Goal: Navigation & Orientation: Find specific page/section

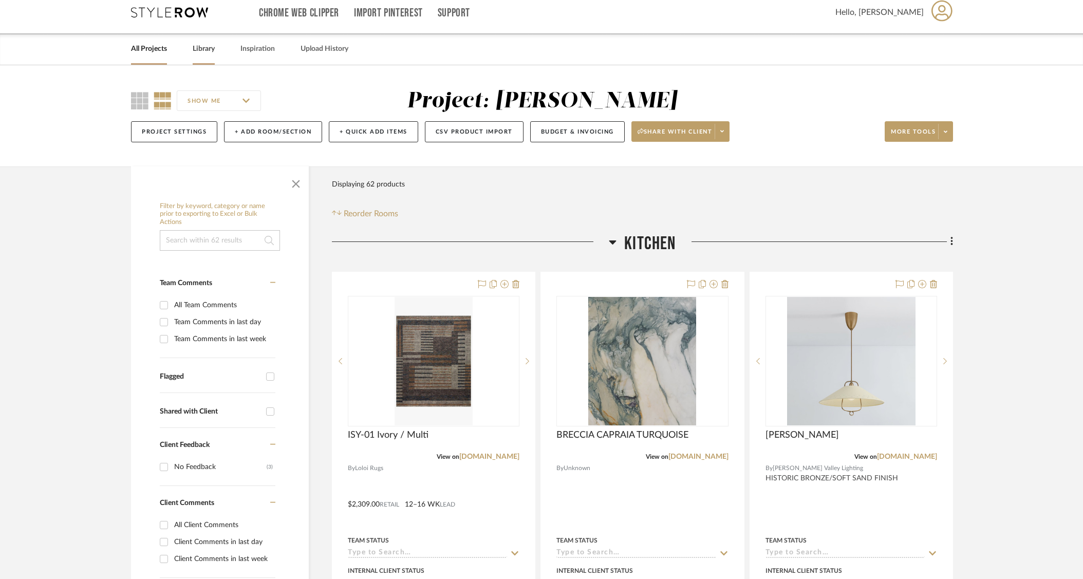
scroll to position [9, 0]
click at [144, 50] on link "All Projects" at bounding box center [149, 49] width 36 height 14
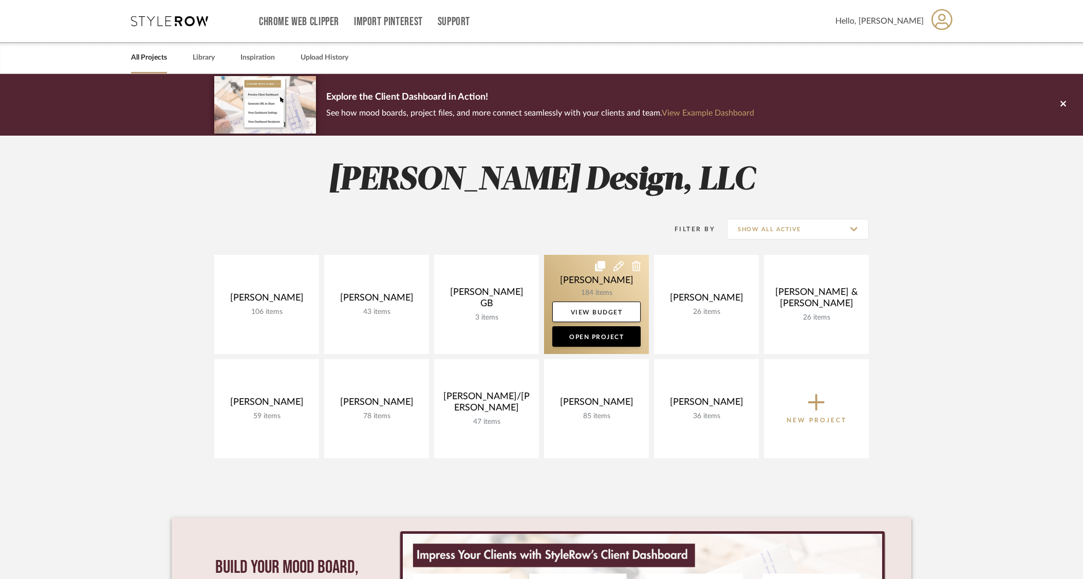
click at [571, 285] on link at bounding box center [596, 304] width 105 height 99
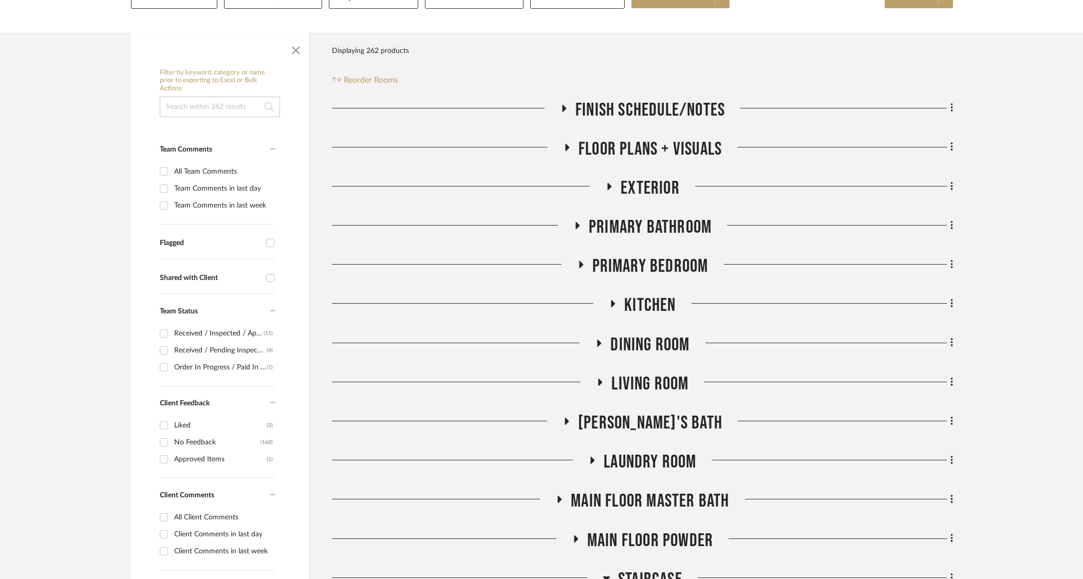
scroll to position [362, 0]
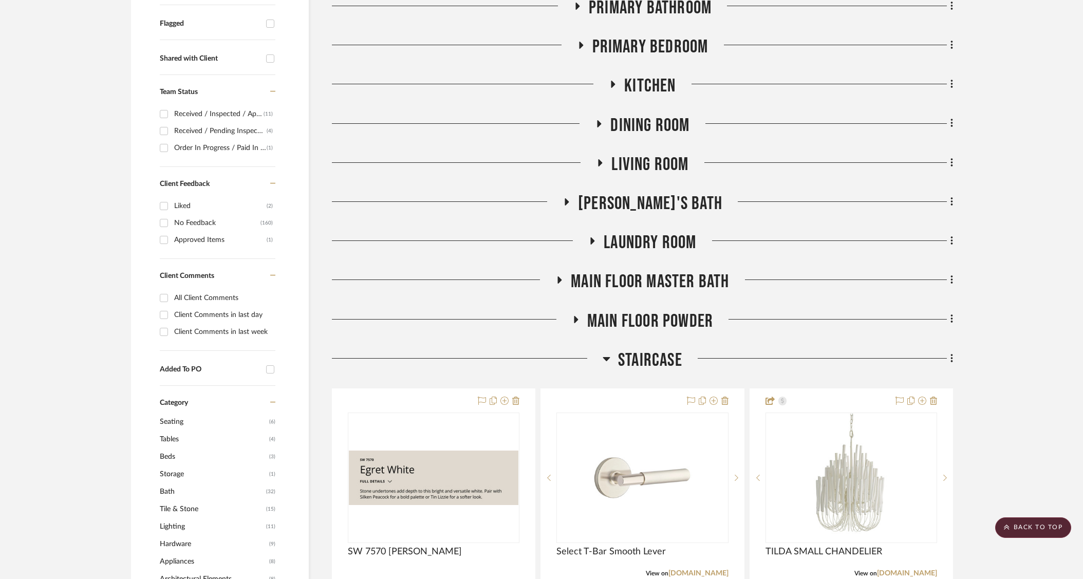
click at [605, 359] on icon at bounding box center [606, 359] width 7 height 4
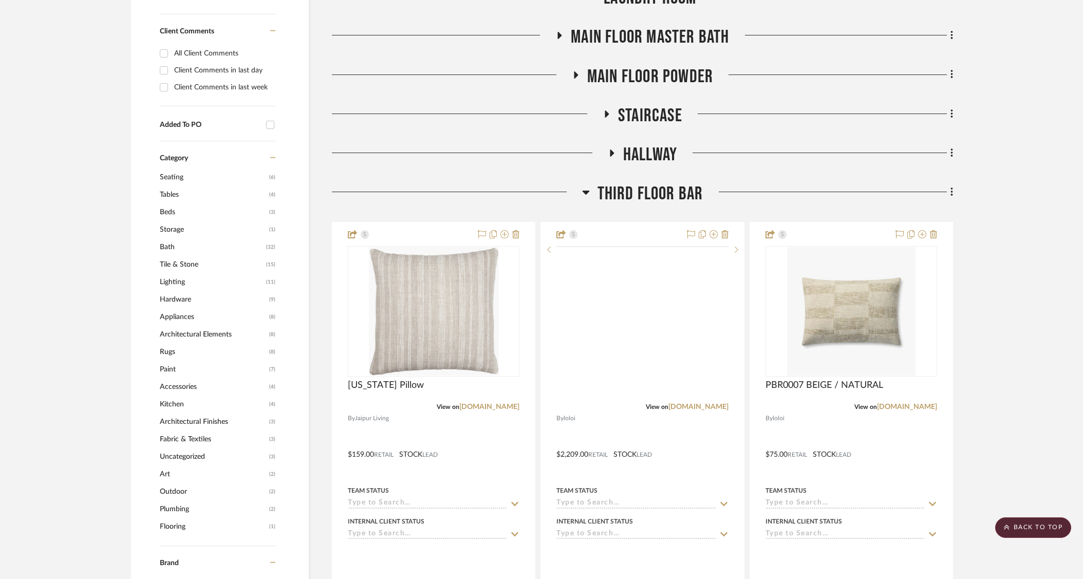
scroll to position [750, 0]
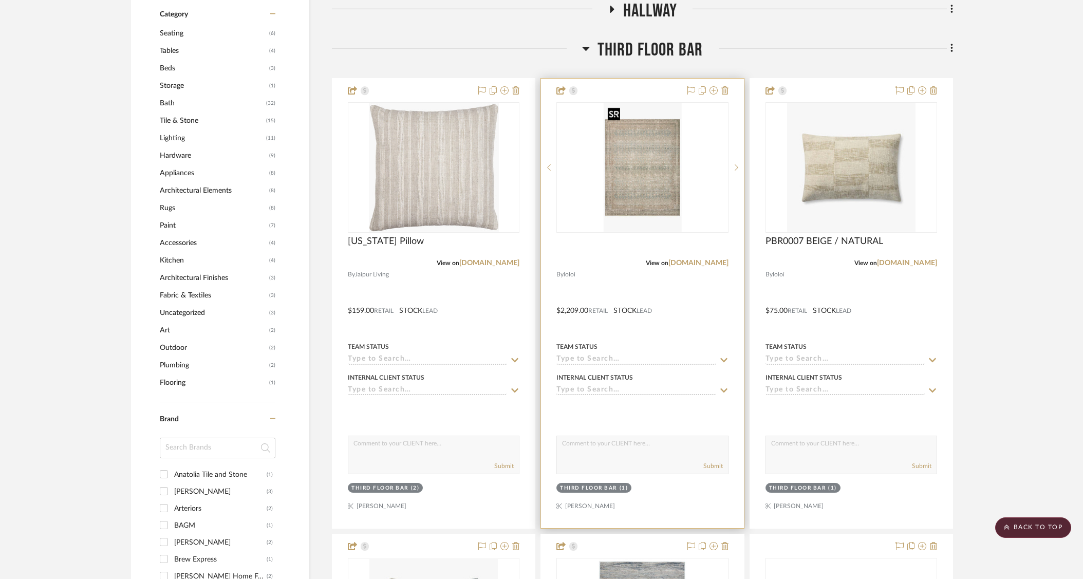
click at [642, 159] on img "0" at bounding box center [643, 167] width 78 height 128
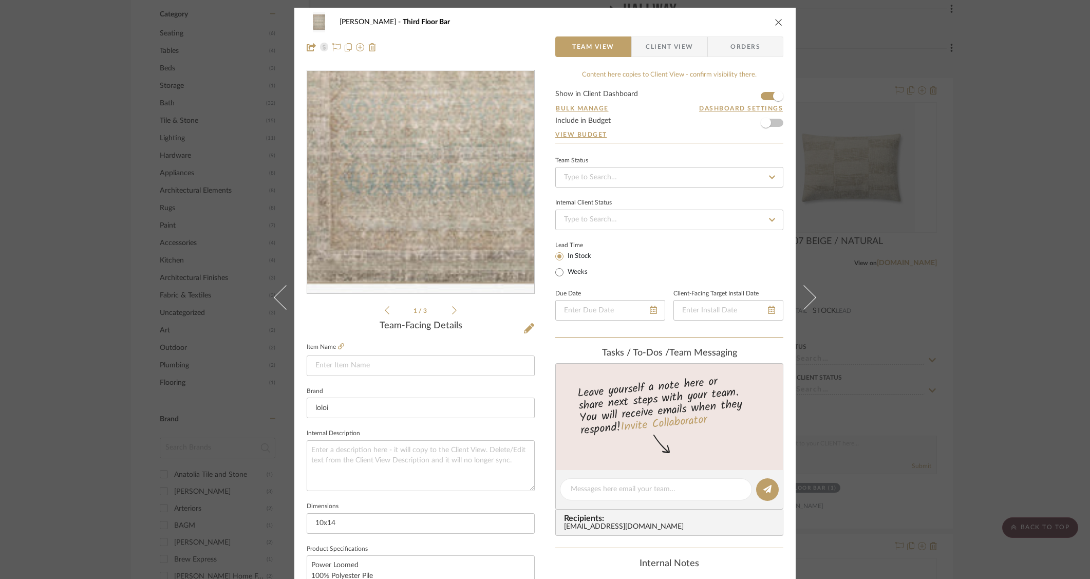
click at [394, 232] on img "0" at bounding box center [420, 182] width 135 height 223
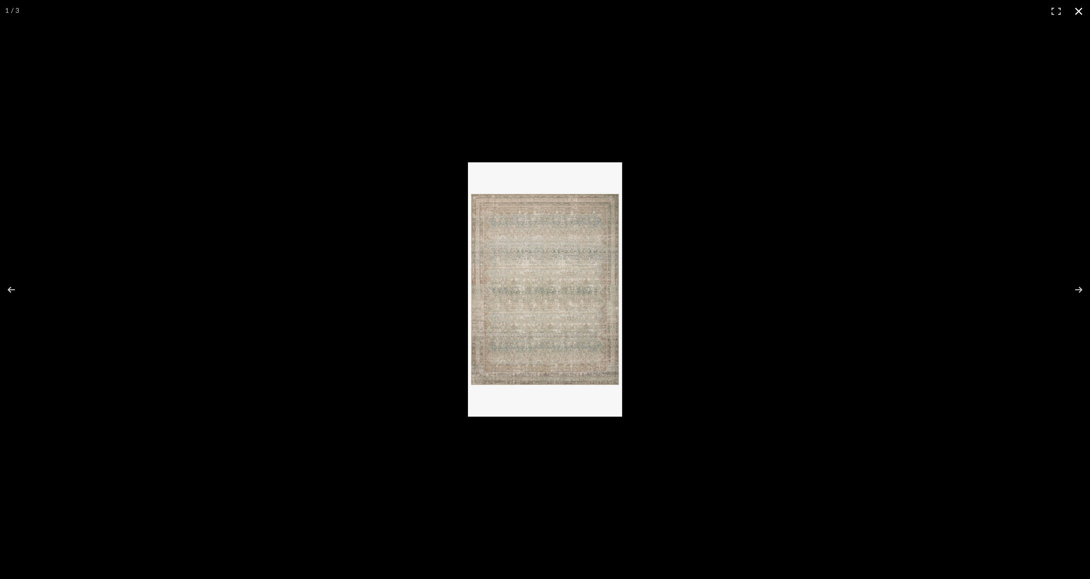
click at [762, 230] on div at bounding box center [727, 300] width 519 height 276
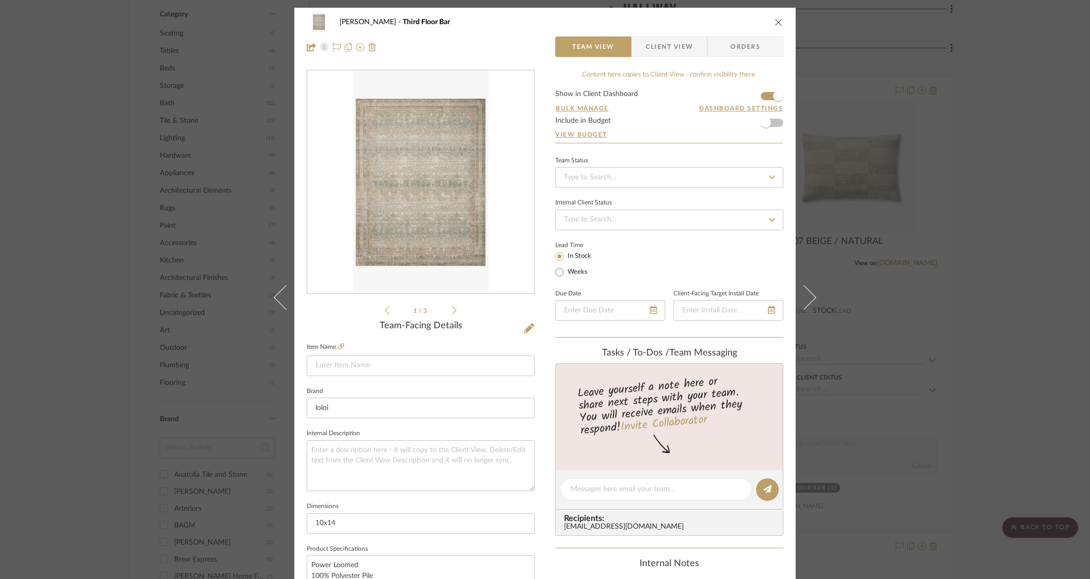
click at [452, 310] on icon at bounding box center [454, 310] width 5 height 9
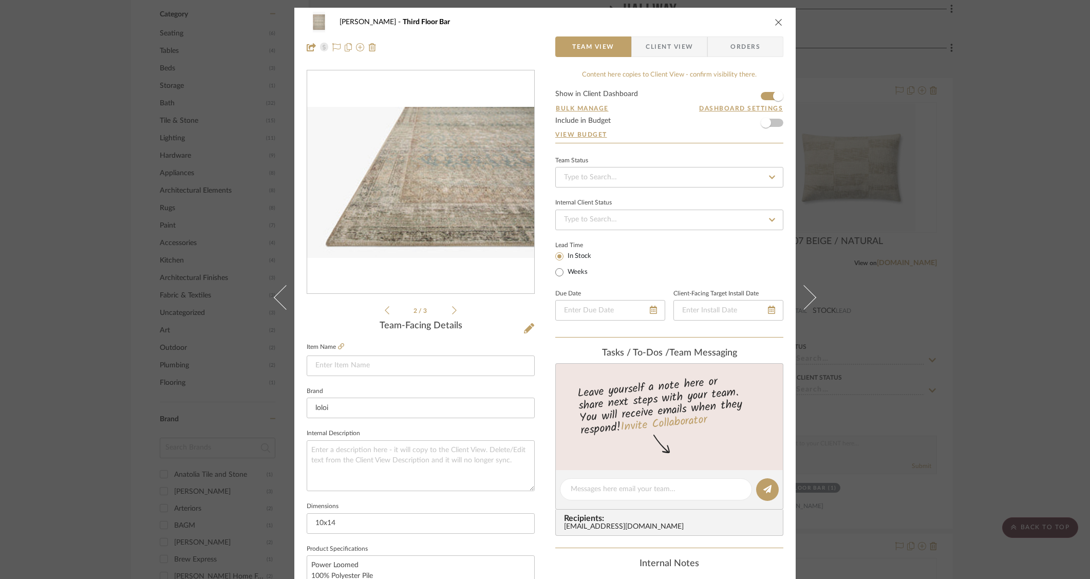
click at [452, 310] on icon at bounding box center [454, 310] width 5 height 9
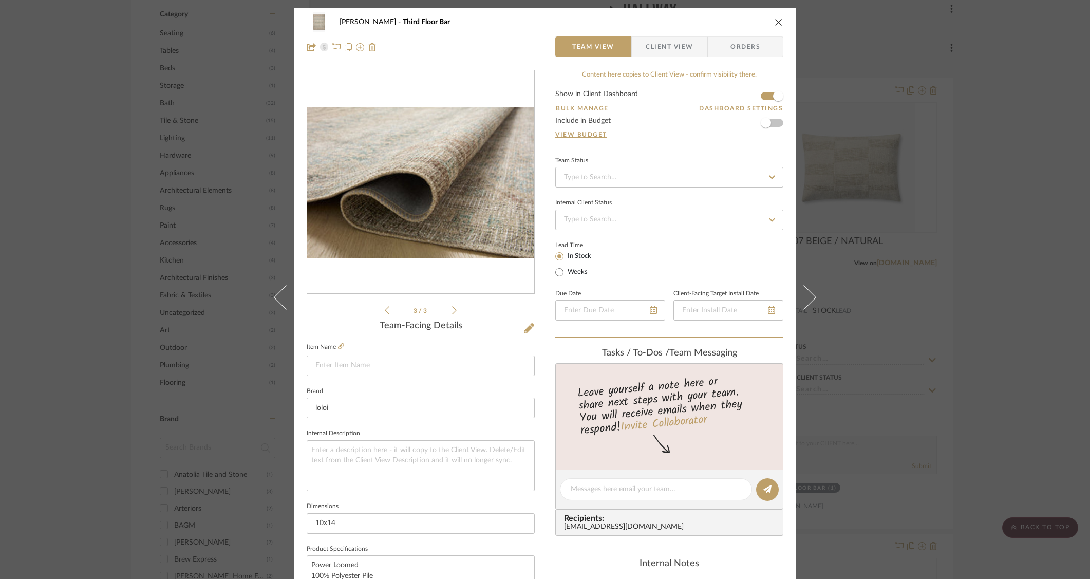
click at [385, 310] on icon at bounding box center [387, 310] width 5 height 9
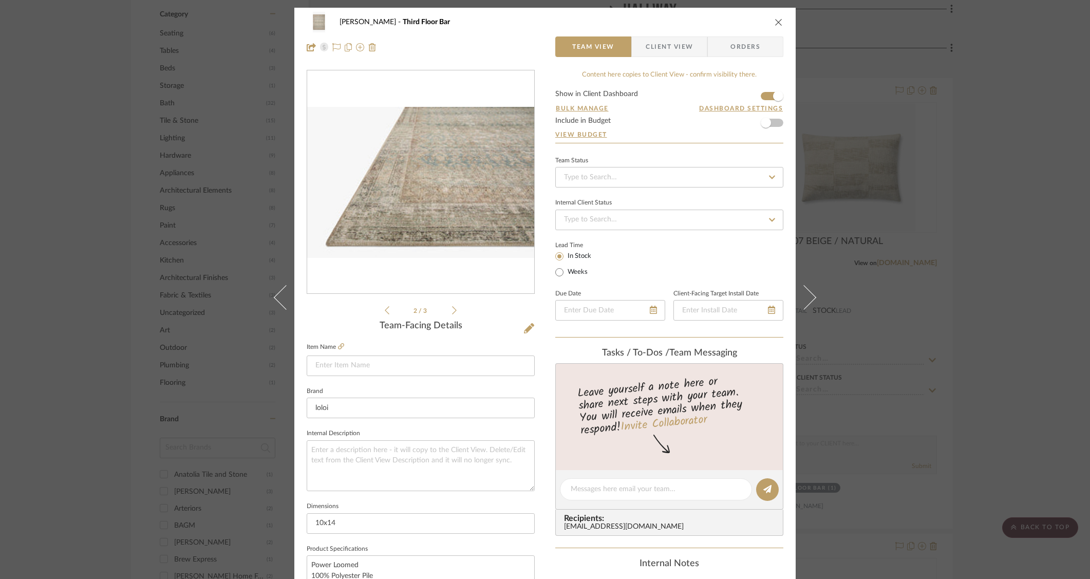
click at [385, 310] on icon at bounding box center [387, 310] width 5 height 9
